Goal: Find specific page/section: Find specific page/section

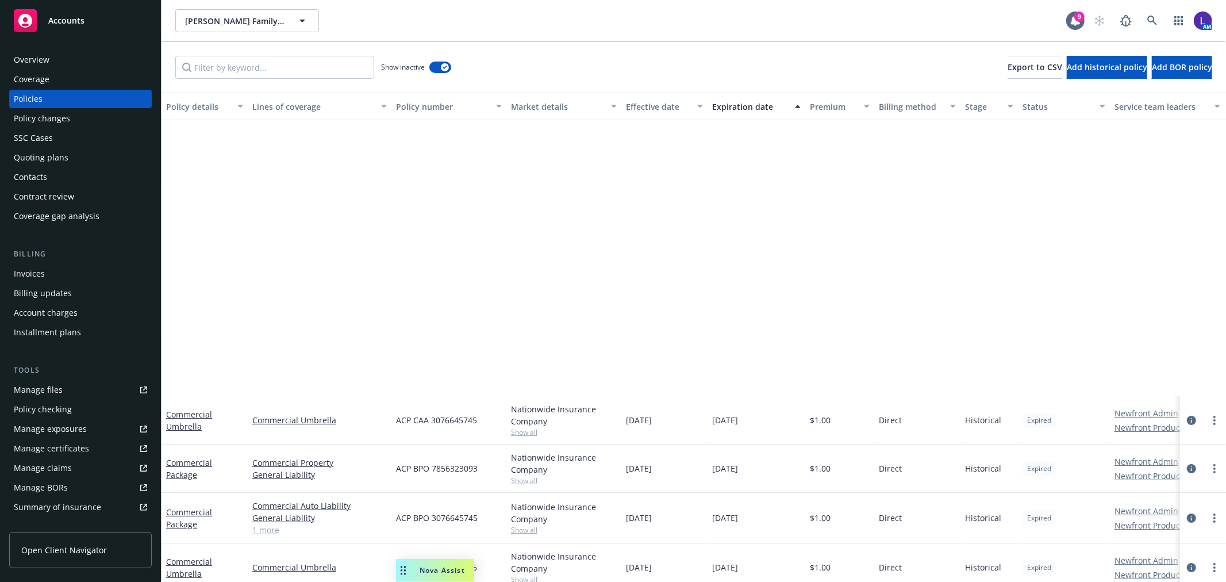
scroll to position [366, 0]
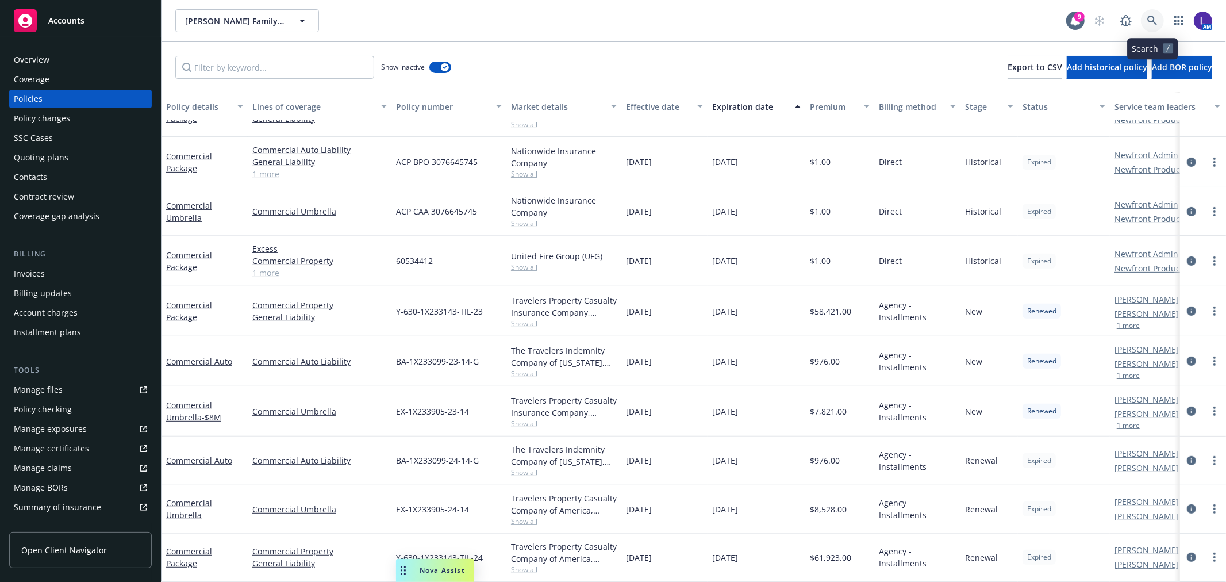
click at [1151, 20] on icon at bounding box center [1152, 21] width 10 height 10
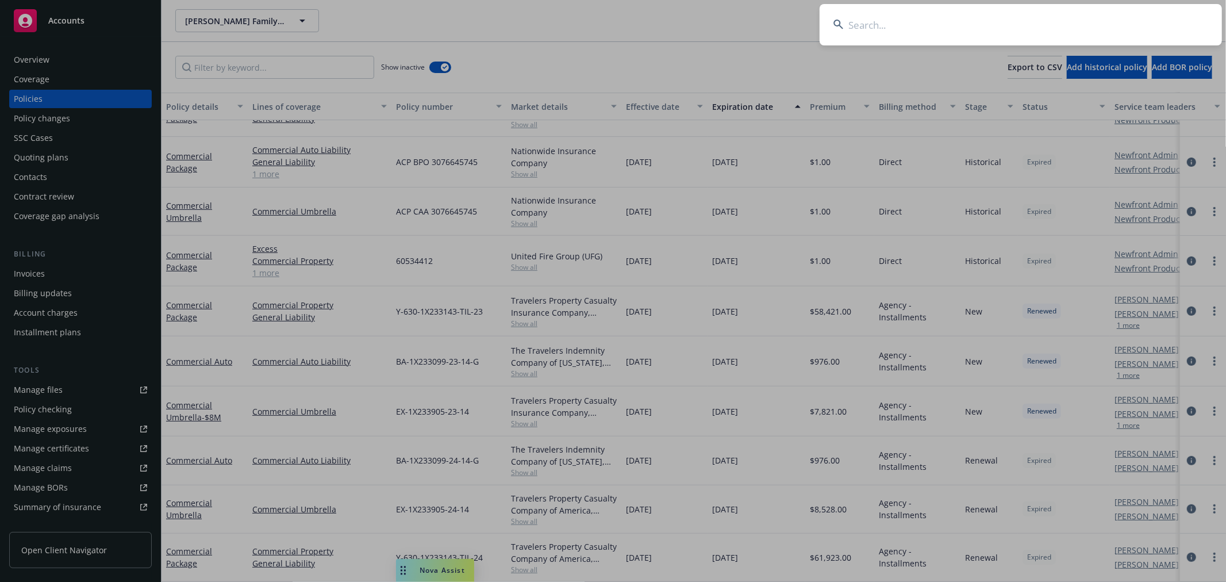
type input "y"
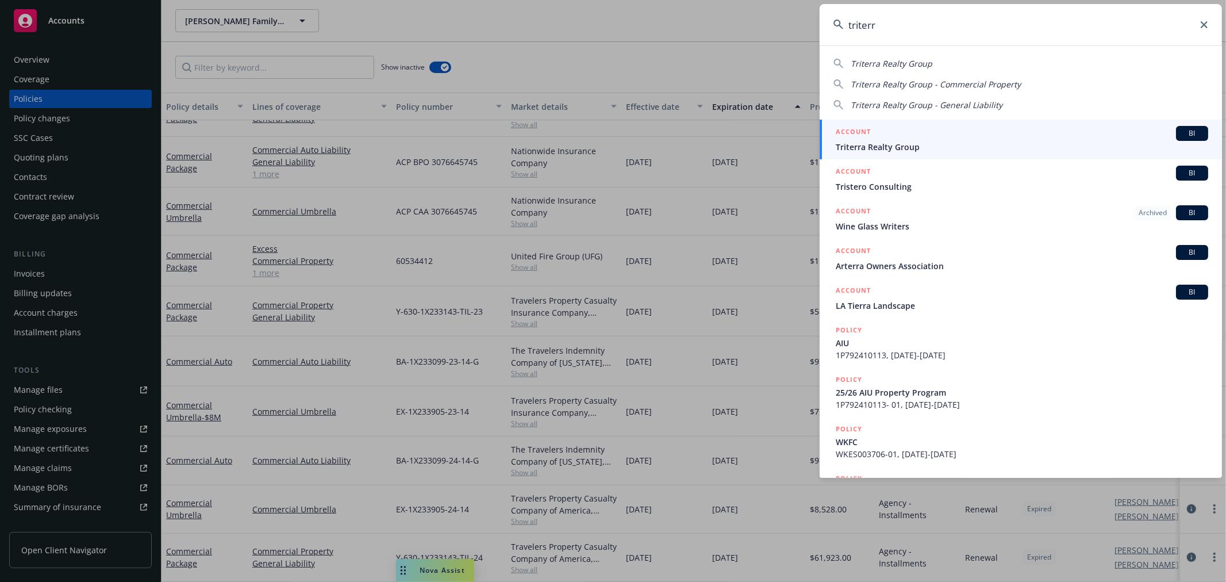
type input "triterr"
click at [886, 149] on span "Triterra Realty Group" at bounding box center [1022, 147] width 372 height 12
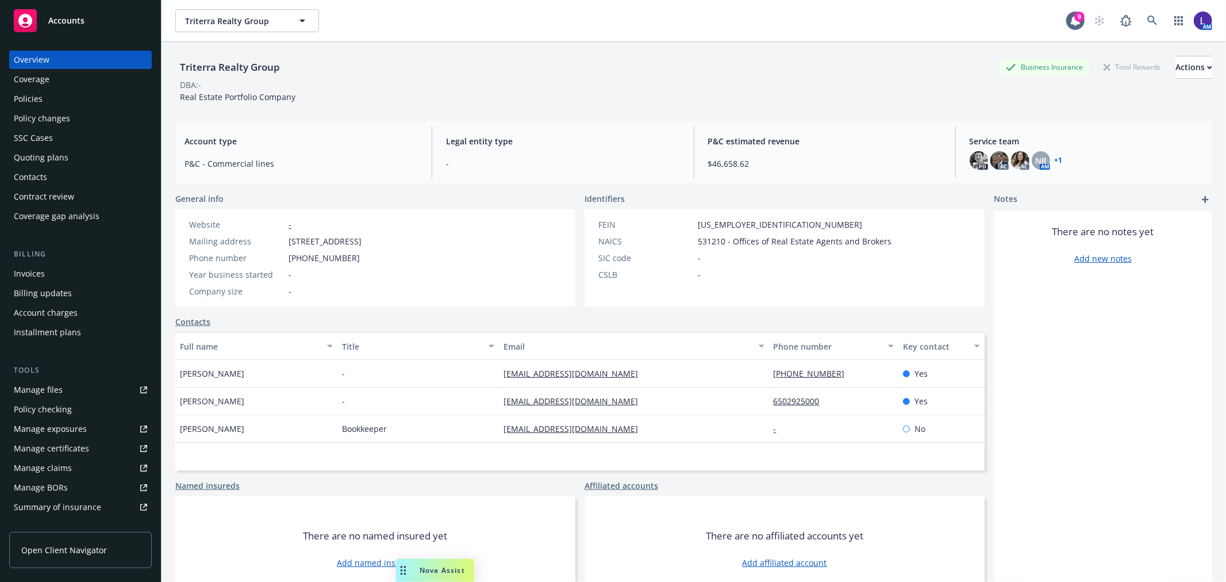
click at [30, 99] on div "Policies" at bounding box center [28, 99] width 29 height 18
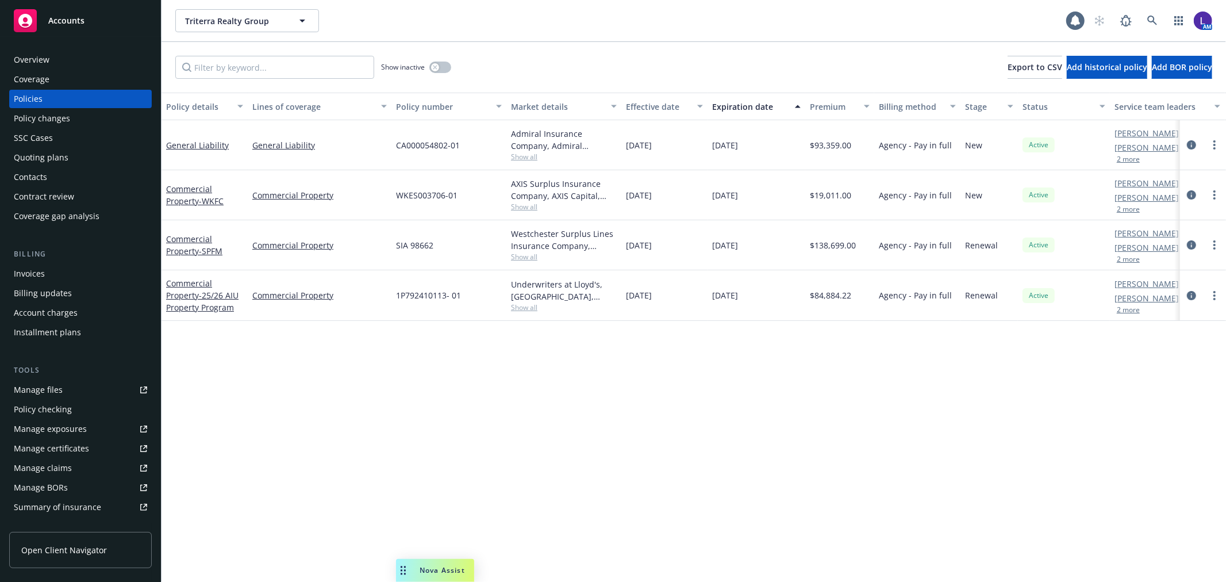
click at [1122, 209] on button "2 more" at bounding box center [1128, 209] width 23 height 7
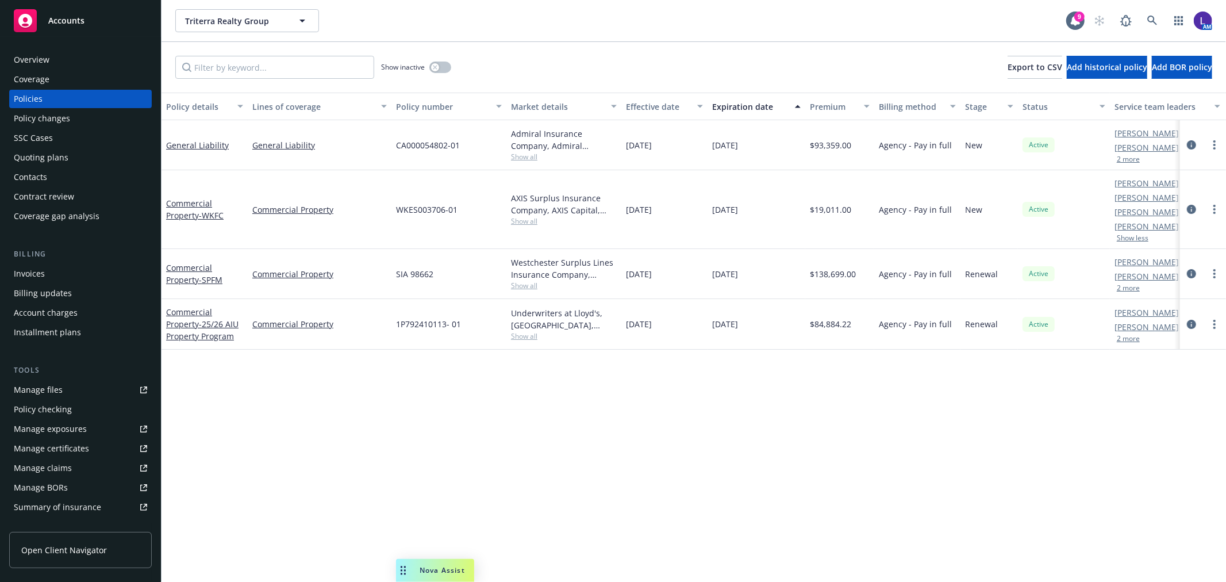
click at [1128, 162] on button "2 more" at bounding box center [1128, 159] width 23 height 7
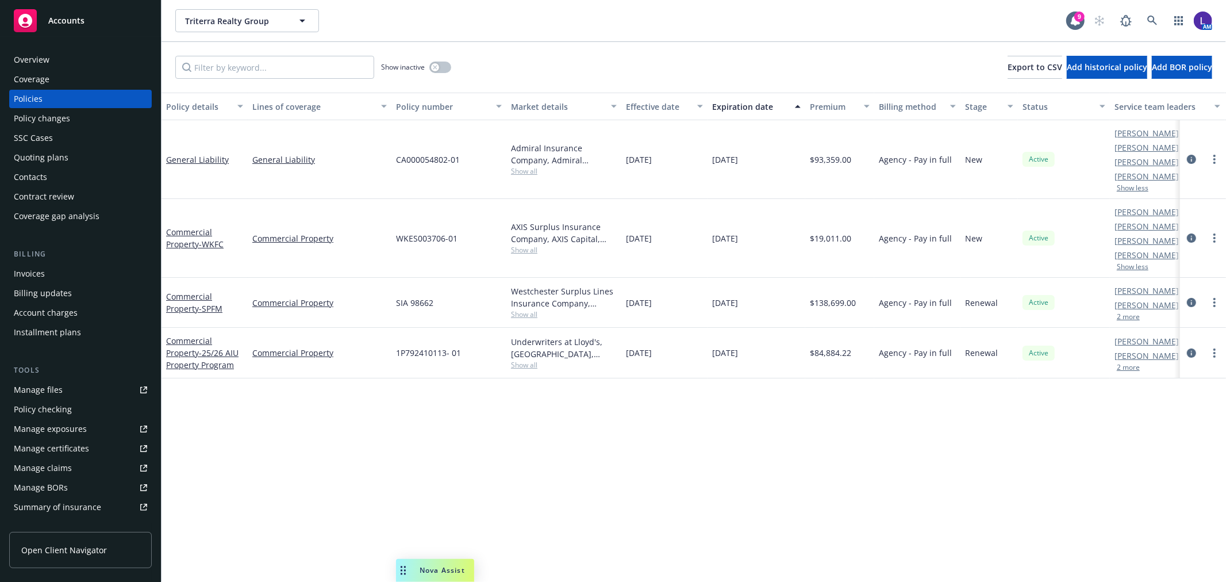
click at [1122, 371] on button "2 more" at bounding box center [1128, 367] width 23 height 7
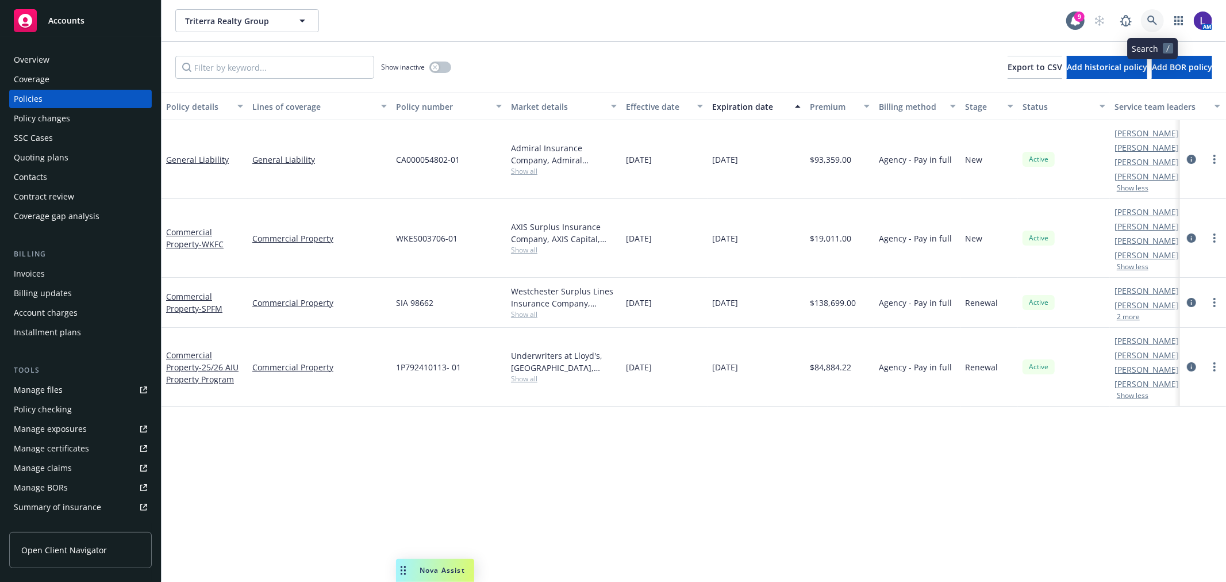
click at [1150, 26] on link at bounding box center [1152, 20] width 23 height 23
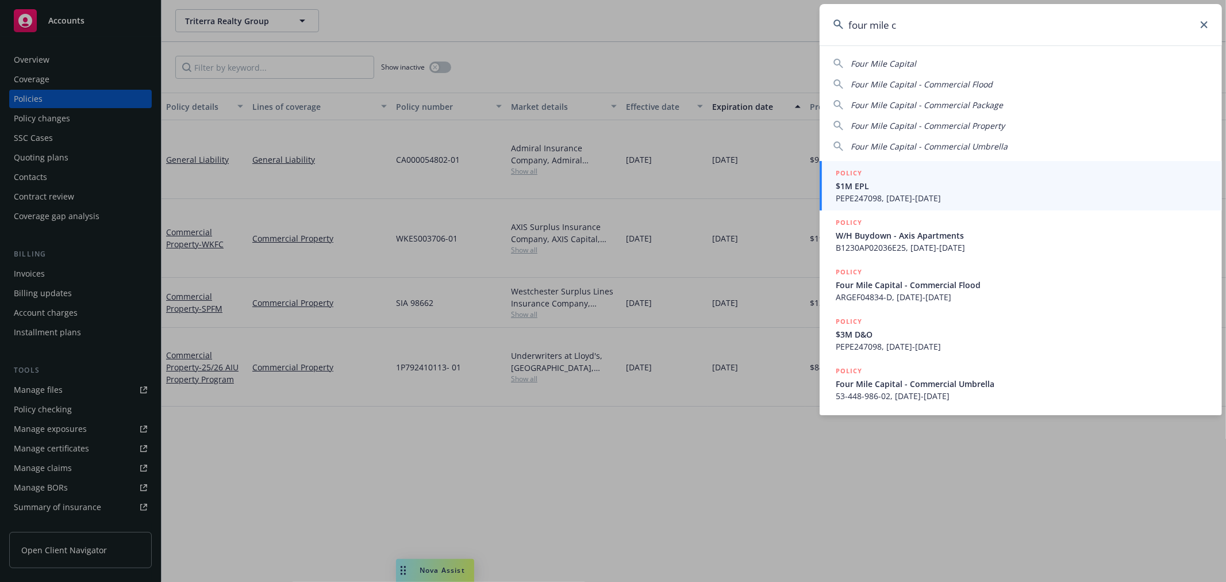
click at [891, 63] on span "Four Mile Capital" at bounding box center [884, 63] width 66 height 11
type input "Four Mile Capital"
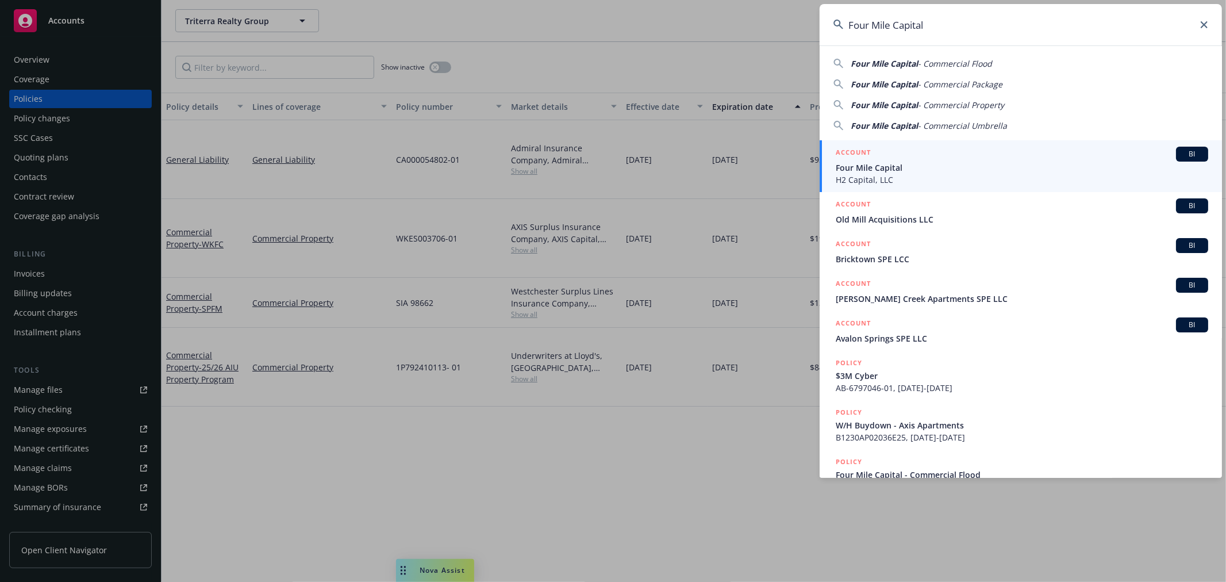
click at [877, 165] on span "Four Mile Capital" at bounding box center [1022, 167] width 372 height 12
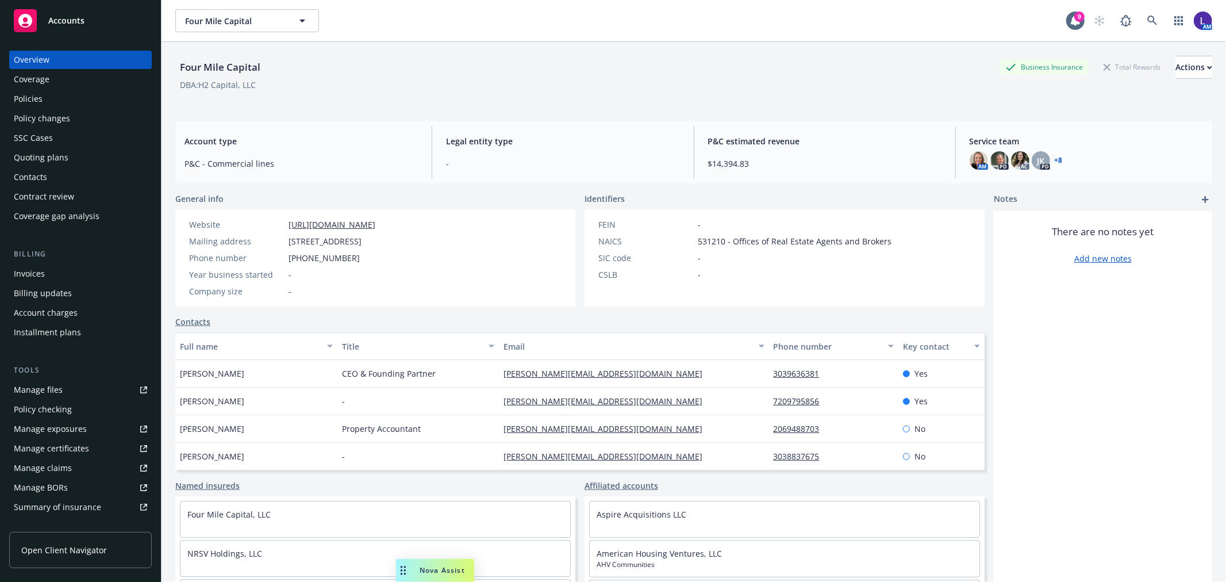
click at [29, 97] on div "Policies" at bounding box center [28, 99] width 29 height 18
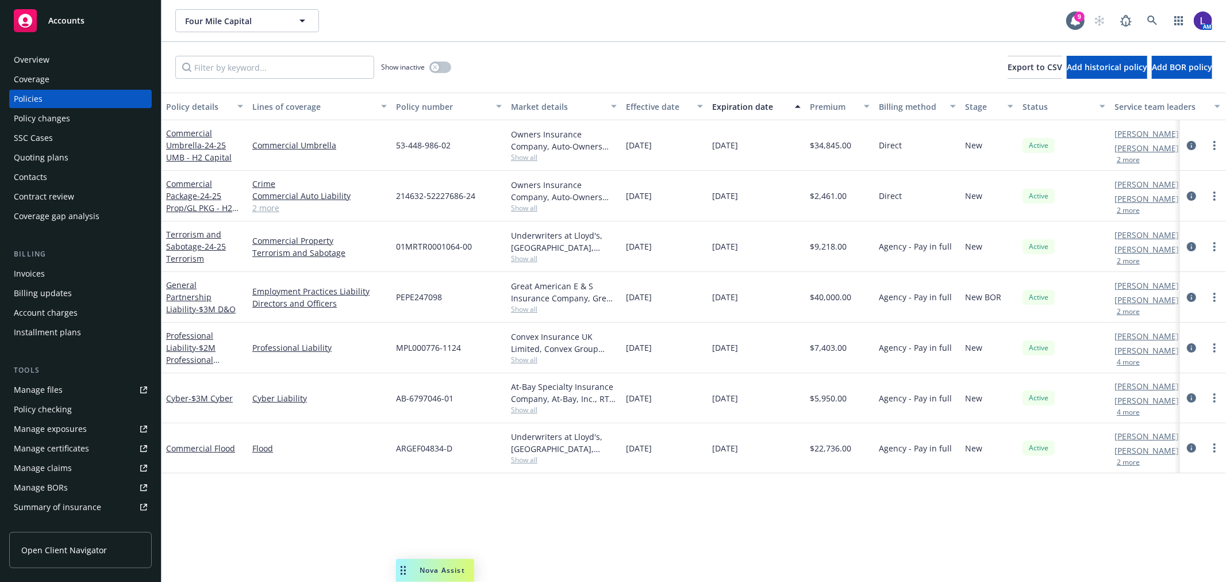
click at [1124, 260] on button "2 more" at bounding box center [1128, 260] width 23 height 7
